Goal: Navigation & Orientation: Go to known website

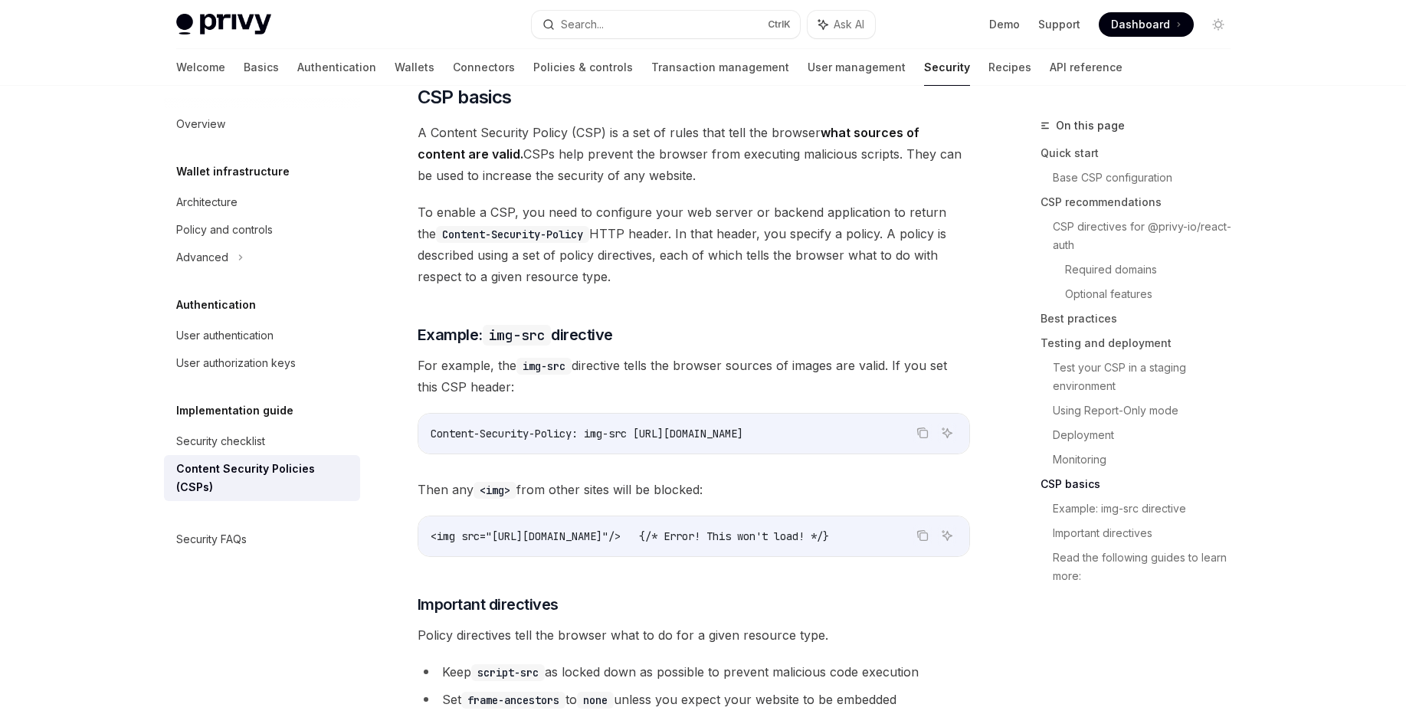
scroll to position [3779, 0]
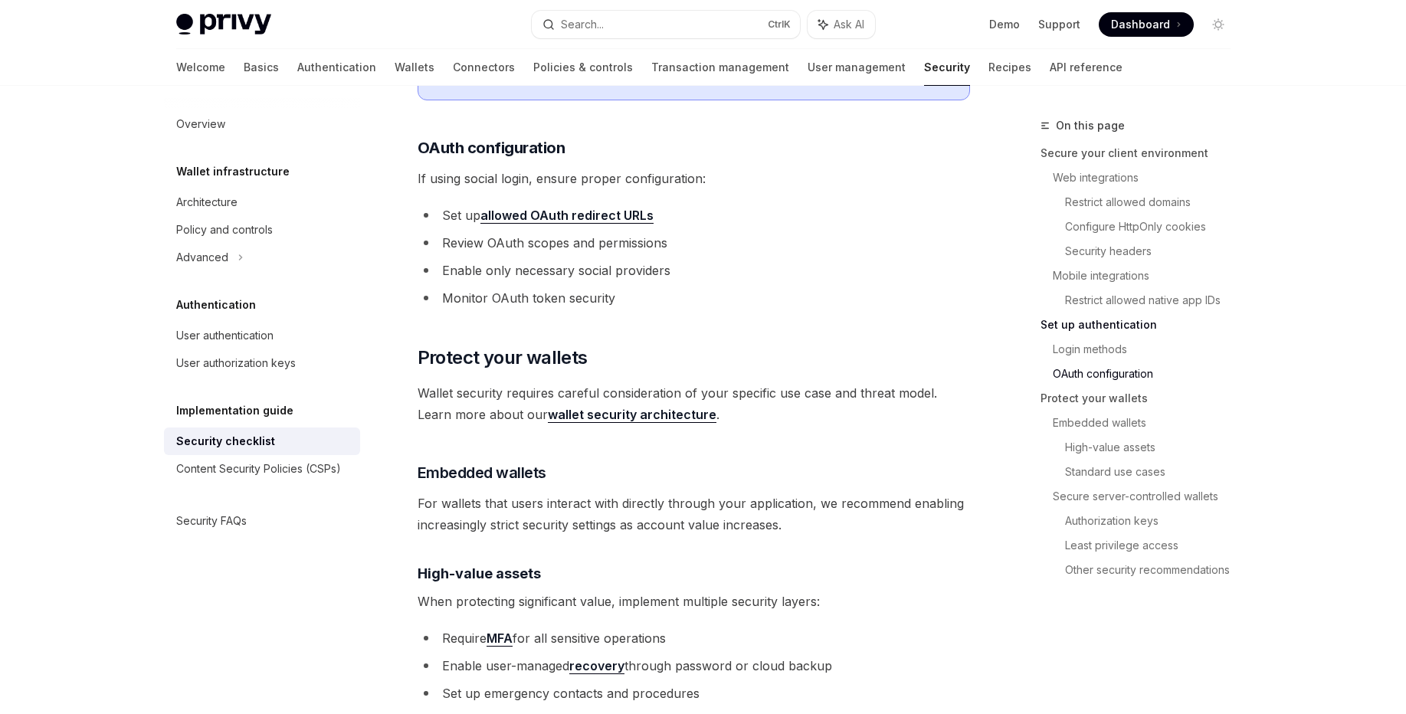
scroll to position [1747, 0]
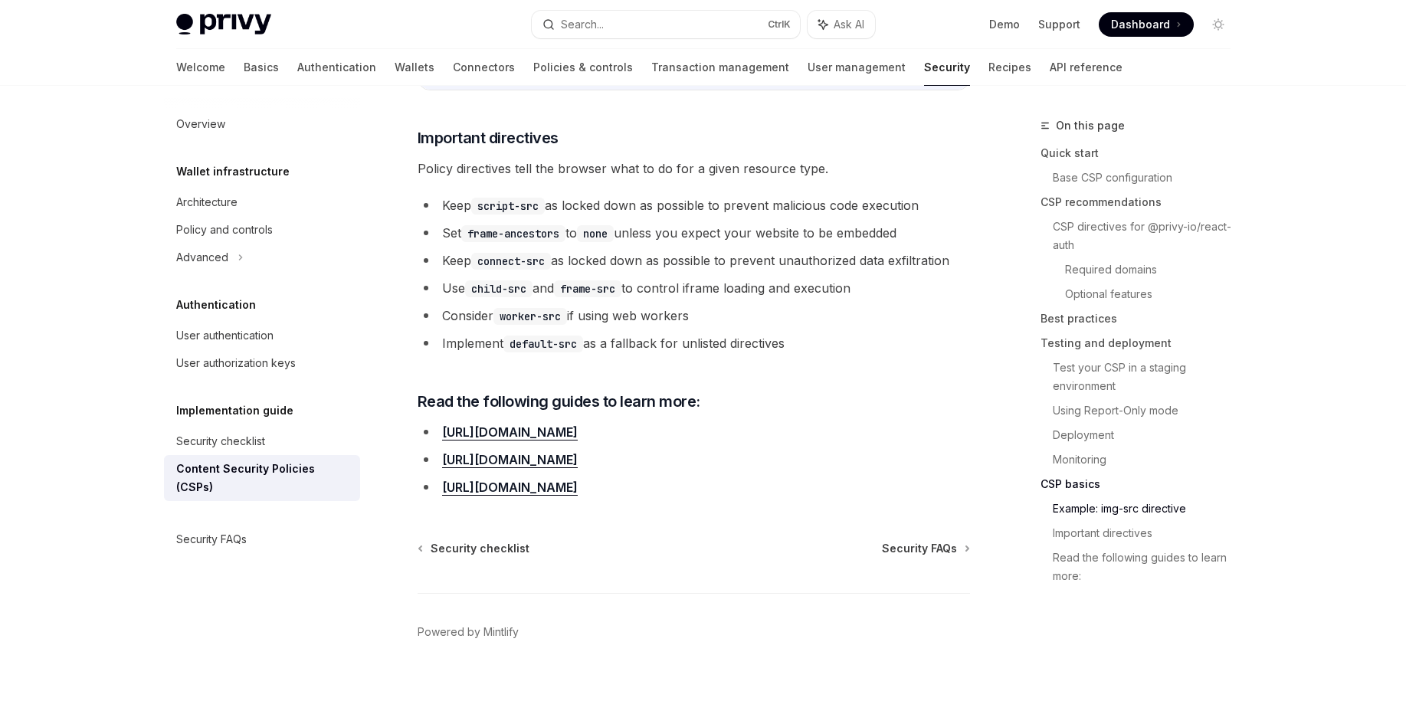
scroll to position [3779, 0]
click at [1135, 30] on span "Dashboard" at bounding box center [1140, 24] width 59 height 15
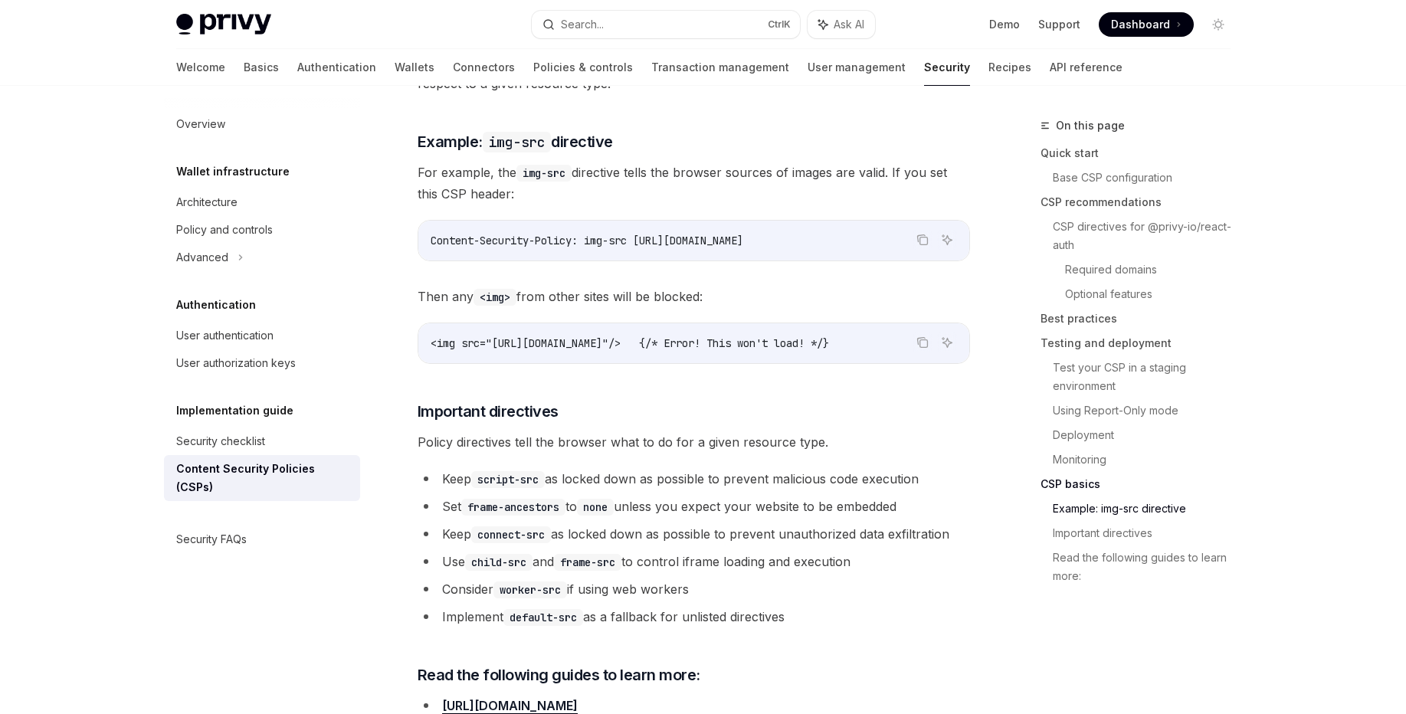
scroll to position [3319, 0]
